Goal: Task Accomplishment & Management: Complete application form

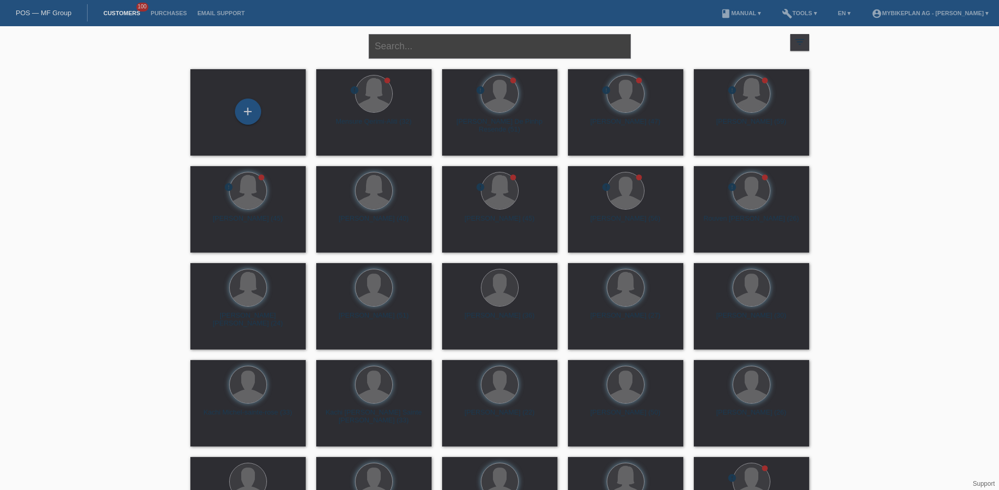
click at [437, 46] on input "text" at bounding box center [500, 46] width 262 height 25
paste input "https://app.hubspot.com/contacts/6857669/record/0-3/44069957912"
click at [460, 45] on input "https://app.hubspot.com/contacts/6857669/record/0-3/44069957912" at bounding box center [500, 46] width 262 height 25
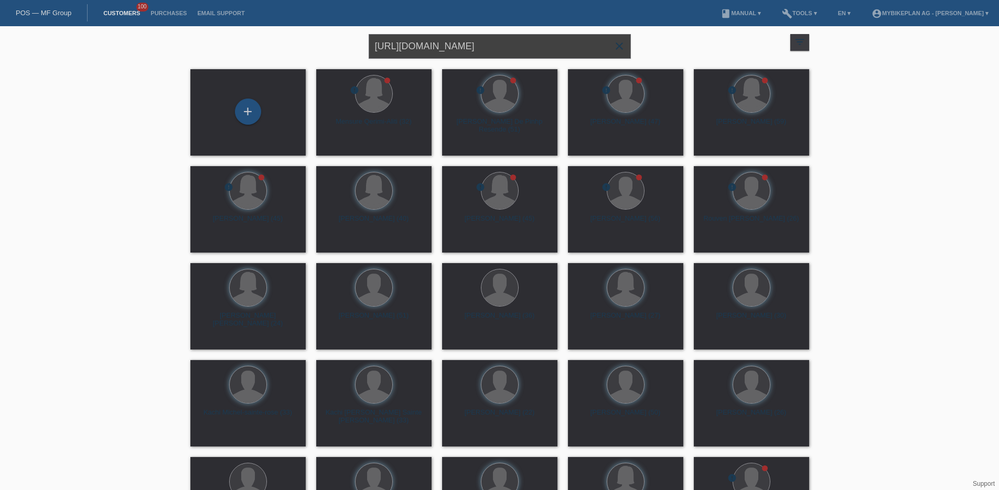
paste input "[PERSON_NAME]"
type input "[PERSON_NAME]"
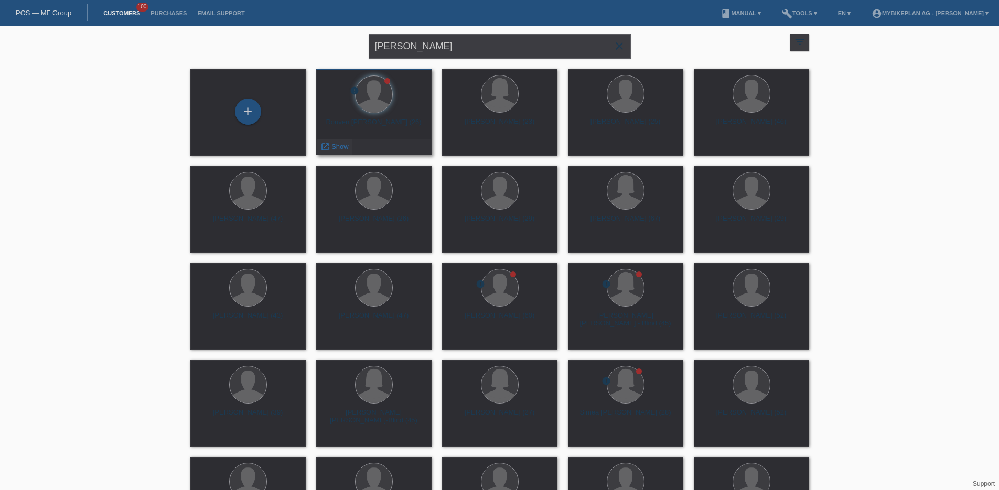
click at [334, 149] on span "Show" at bounding box center [340, 147] width 17 height 8
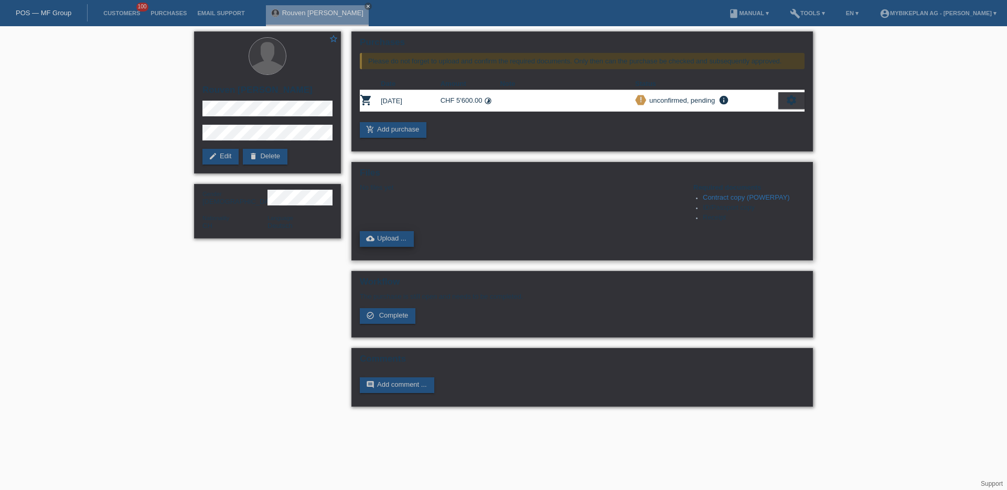
click at [389, 244] on link "cloud_upload Upload ..." at bounding box center [387, 239] width 54 height 16
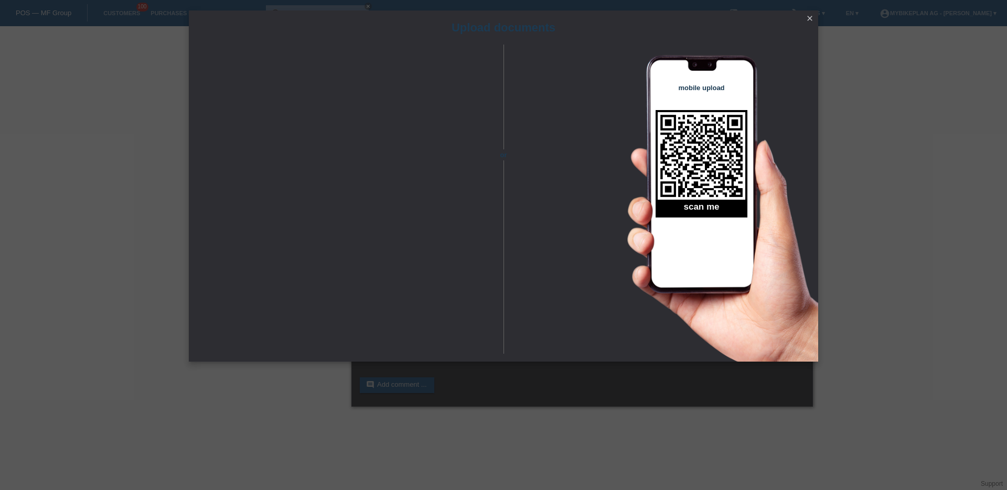
click at [807, 20] on icon "close" at bounding box center [810, 18] width 8 height 8
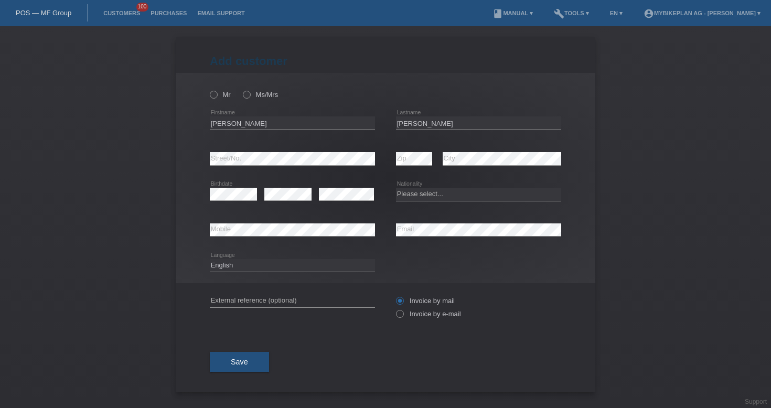
click at [46, 13] on link "POS — MF Group" at bounding box center [44, 13] width 56 height 8
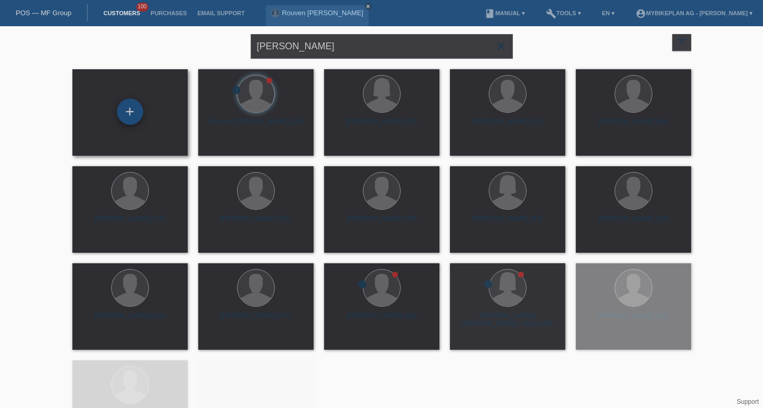
click at [140, 113] on div "+" at bounding box center [130, 112] width 26 height 26
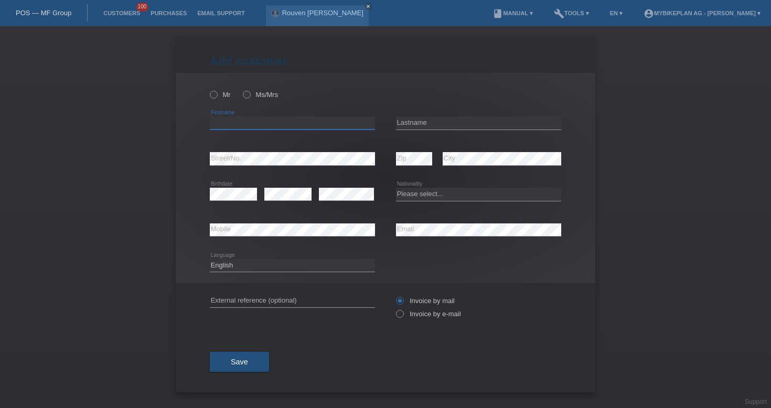
click at [343, 121] on input "text" at bounding box center [292, 122] width 165 height 13
type input "[PERSON_NAME]"
click at [465, 120] on input "text" at bounding box center [478, 122] width 165 height 13
type input "Althaus"
click at [418, 237] on icon at bounding box center [478, 236] width 165 height 1
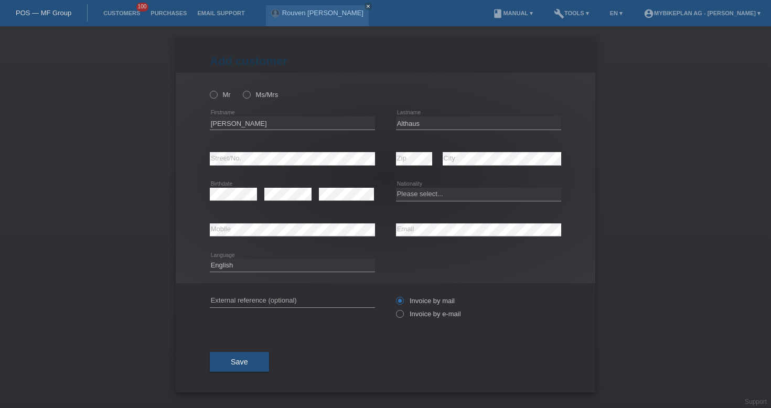
click at [418, 237] on icon at bounding box center [478, 236] width 165 height 1
click at [417, 193] on select "Please select... Switzerland Austria Germany Liechtenstein ------------ Afghani…" at bounding box center [478, 194] width 165 height 13
select select "CH"
click at [298, 251] on div "Deutsch Français Italiano English error Language" at bounding box center [292, 266] width 165 height 36
click at [301, 264] on select "Deutsch Français Italiano English" at bounding box center [292, 265] width 165 height 13
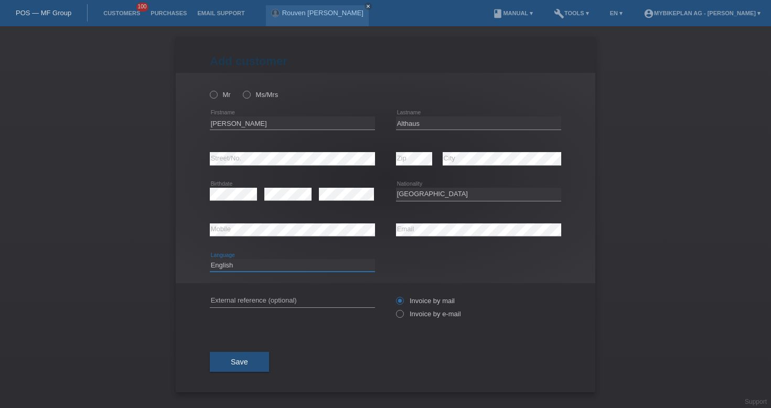
select select "de"
click at [298, 303] on input "text" at bounding box center [292, 300] width 165 height 13
paste input "Mattenstrasse 27"
click at [260, 299] on input "Mattenstrasse 27" at bounding box center [292, 300] width 165 height 13
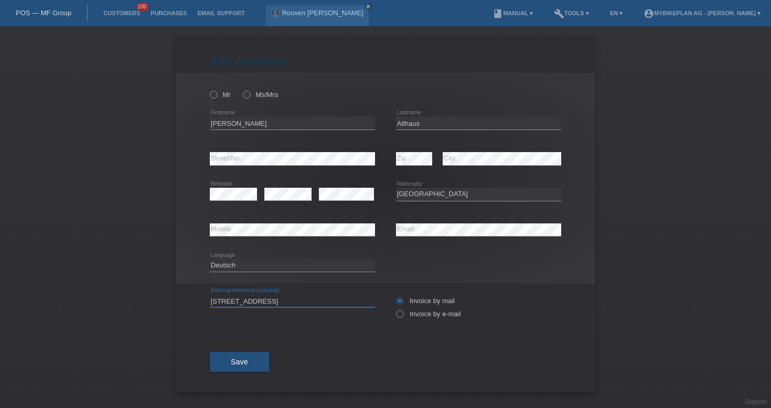
click at [260, 299] on input "Mattenstrasse 27" at bounding box center [292, 300] width 165 height 13
paste input "44076797246"
type input "44076797246"
click at [407, 314] on label "Invoice by e-mail" at bounding box center [428, 314] width 65 height 8
click at [403, 314] on input "Invoice by e-mail" at bounding box center [399, 316] width 7 height 13
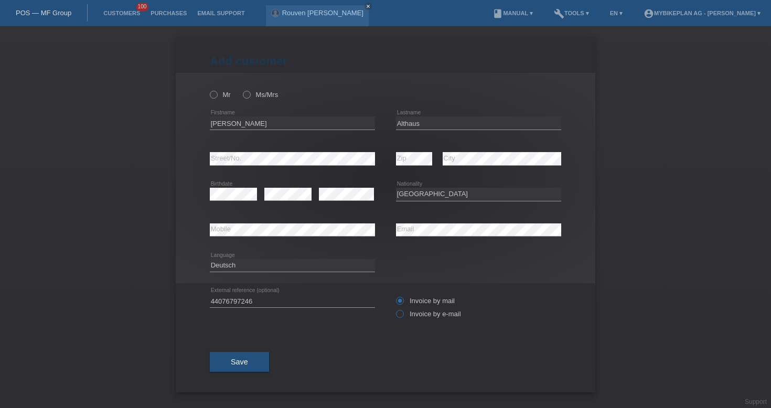
radio input "true"
click at [212, 85] on div "Mr Ms/Mrs" at bounding box center [292, 95] width 165 height 22
click at [208, 89] on icon at bounding box center [208, 89] width 0 height 0
click at [214, 97] on input "Mr" at bounding box center [213, 94] width 7 height 7
radio input "true"
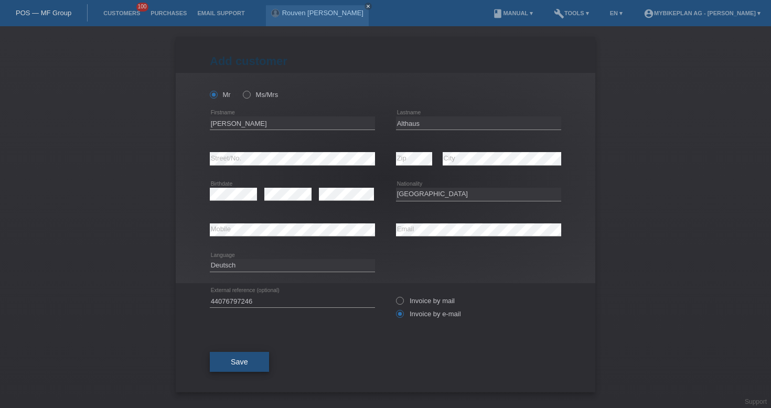
click at [254, 358] on button "Save" at bounding box center [239, 362] width 59 height 20
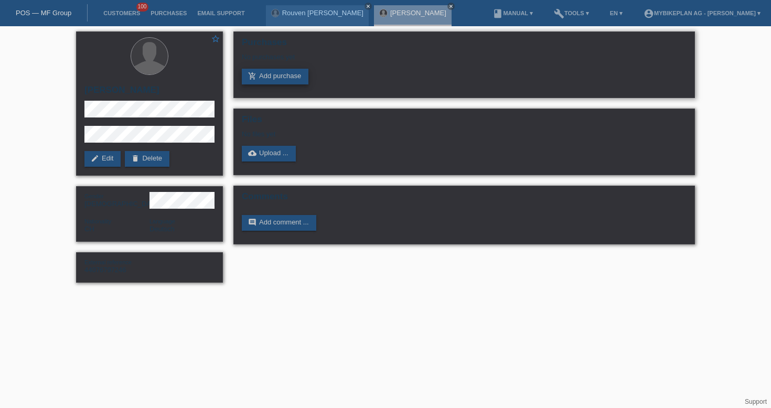
click at [281, 77] on link "add_shopping_cart Add purchase" at bounding box center [275, 77] width 67 height 16
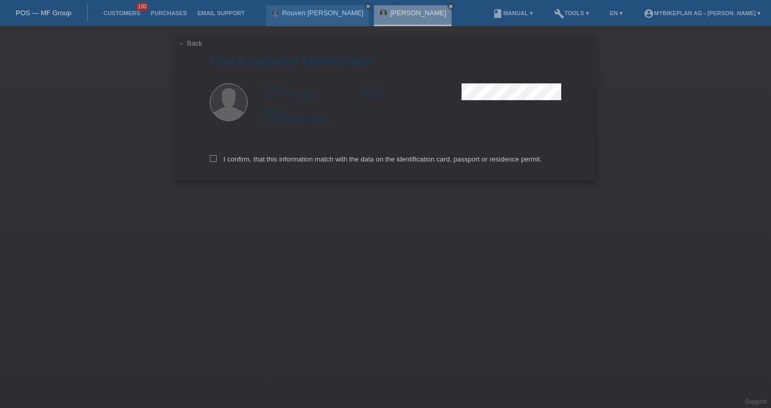
click at [372, 166] on div "I confirm, that this information match with the data on the identification card…" at bounding box center [385, 157] width 351 height 46
click at [280, 158] on label "I confirm, that this information match with the data on the identification card…" at bounding box center [376, 159] width 332 height 8
click at [217, 158] on input "I confirm, that this information match with the data on the identification card…" at bounding box center [213, 158] width 7 height 7
checkbox input "true"
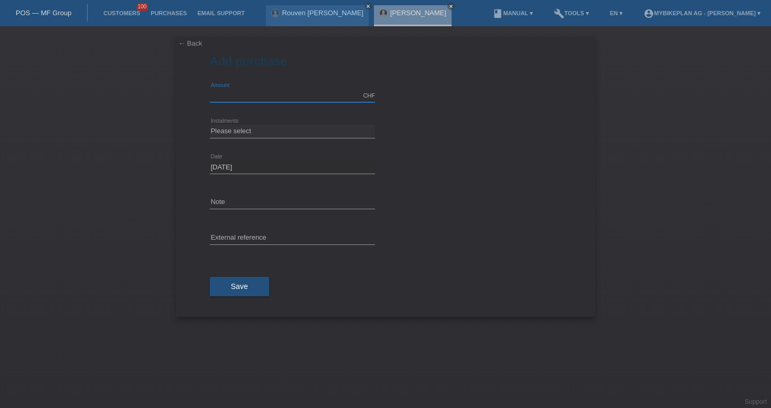
click at [300, 91] on input "text" at bounding box center [292, 95] width 165 height 13
type input "3199.00"
click at [277, 136] on select "Please select 6 instalments 12 instalments 18 instalments 24 instalments 36 ins…" at bounding box center [292, 131] width 165 height 13
select select "488"
click at [266, 238] on input "text" at bounding box center [292, 238] width 165 height 13
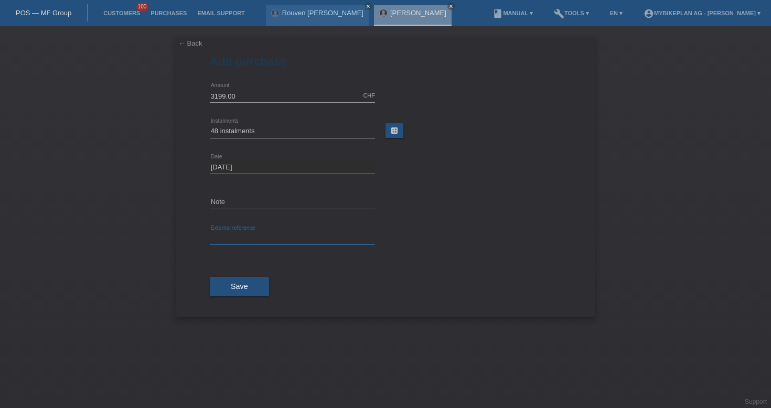
paste input "44076797246"
type input "44076797246"
click at [250, 281] on button "Save" at bounding box center [239, 287] width 59 height 20
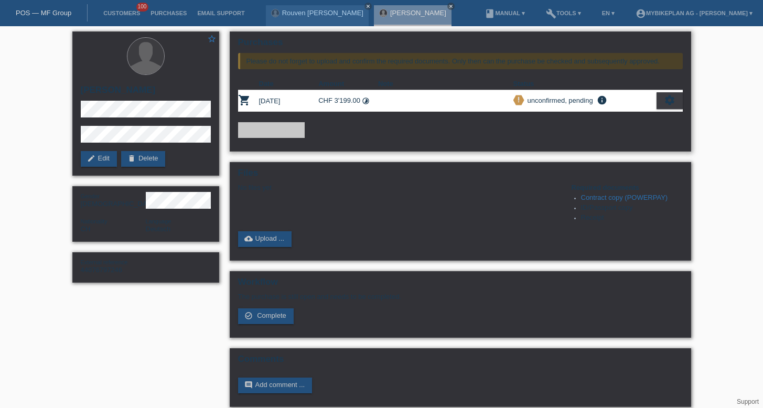
click at [667, 105] on icon "settings" at bounding box center [670, 100] width 12 height 12
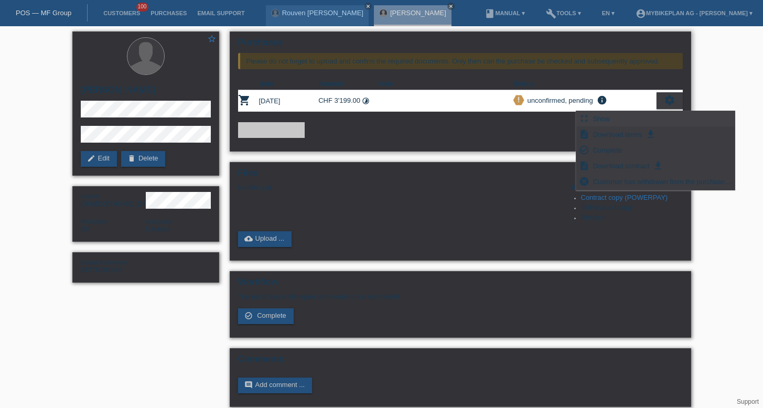
click at [586, 122] on icon "fullscreen" at bounding box center [584, 118] width 10 height 10
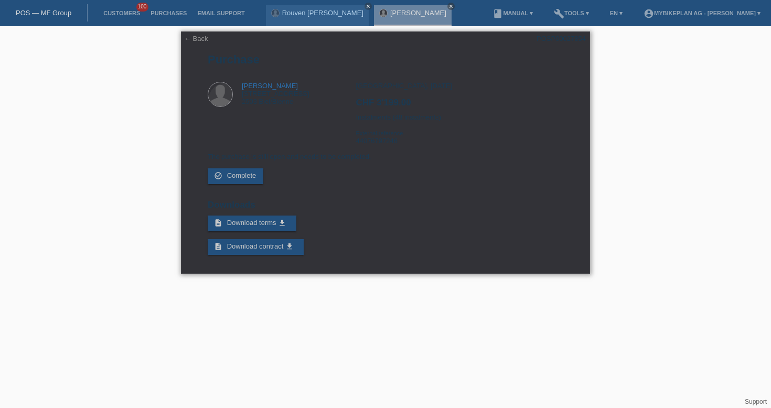
click at [569, 38] on div "POSP00027854" at bounding box center [561, 39] width 49 height 8
copy div "POSP00027854"
